Goal: Task Accomplishment & Management: Manage account settings

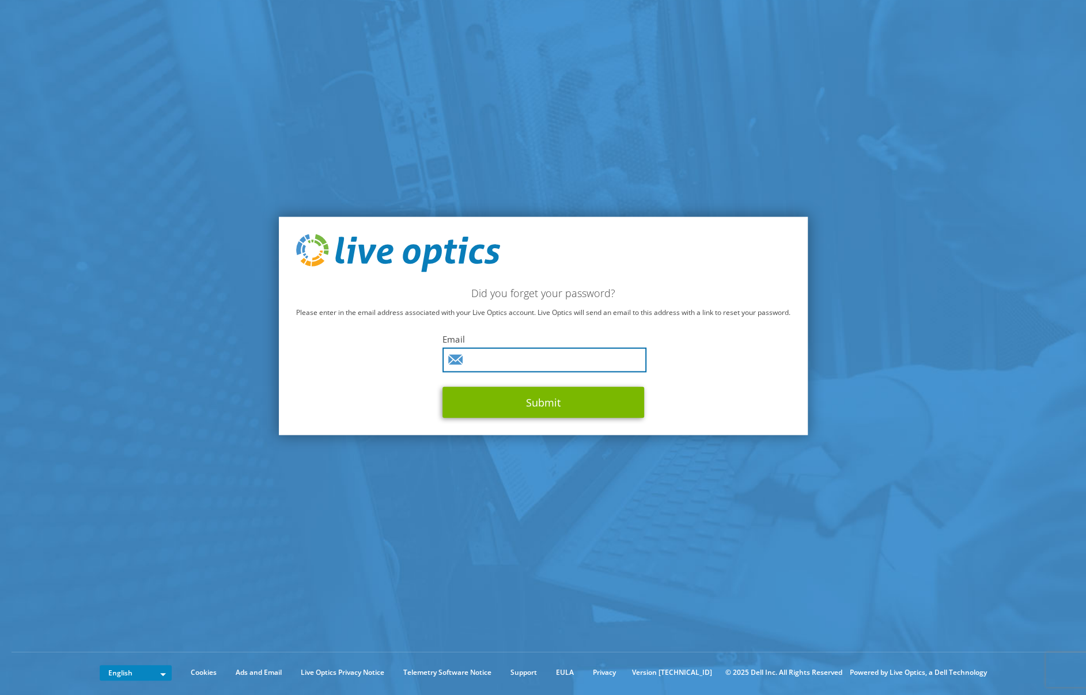
click at [532, 360] on input "text" at bounding box center [544, 359] width 204 height 25
type input "sieber@chemmedia.de"
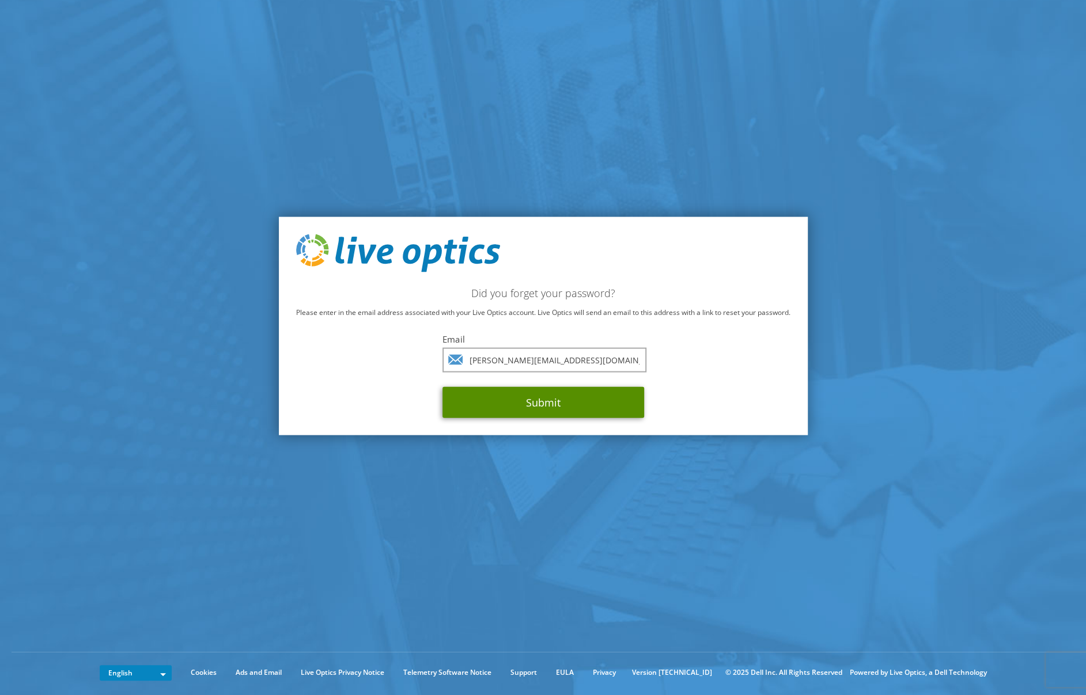
click at [534, 400] on button "Submit" at bounding box center [543, 401] width 202 height 31
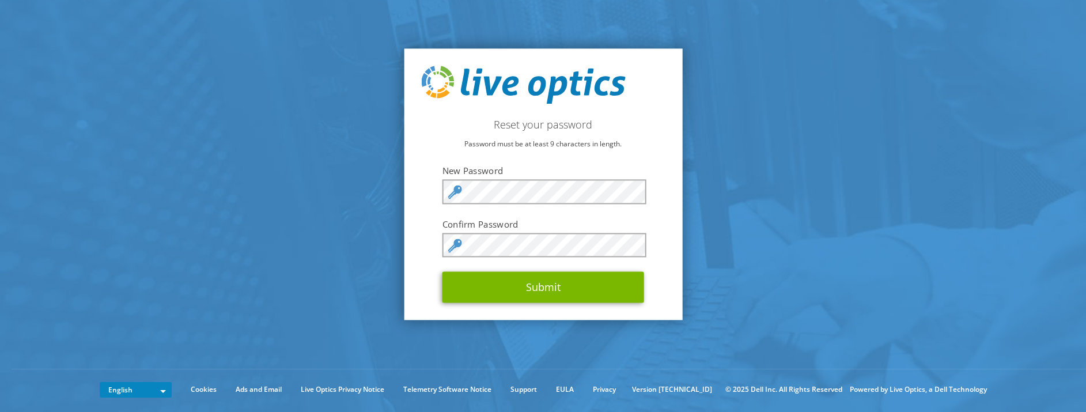
click at [688, 171] on section "Reset your password Password must be at least 9 characters in length. New Passw…" at bounding box center [543, 184] width 1086 height 369
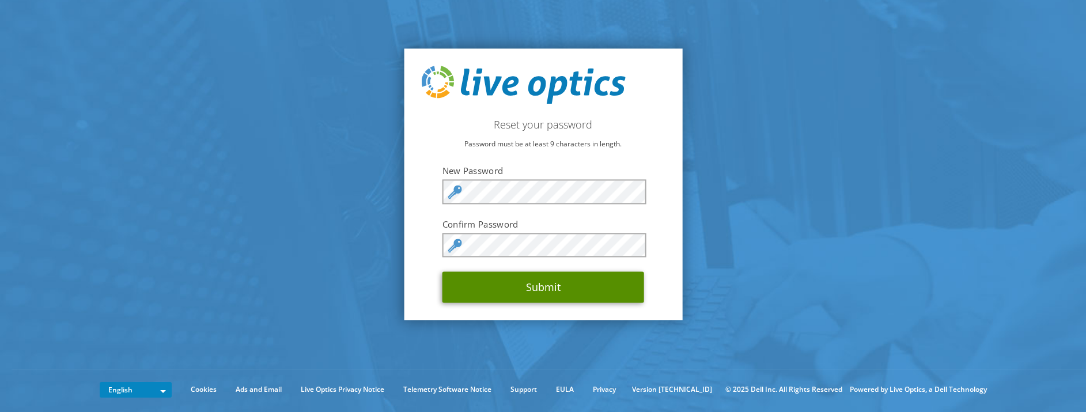
click at [587, 283] on button "Submit" at bounding box center [543, 287] width 202 height 31
